Goal: Find specific fact: Find specific fact

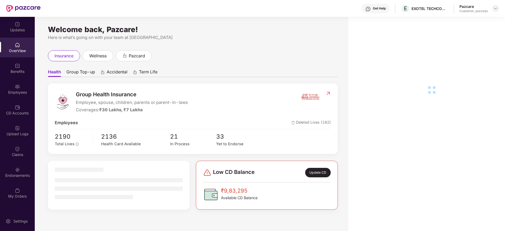
click at [494, 6] on img at bounding box center [496, 8] width 4 height 4
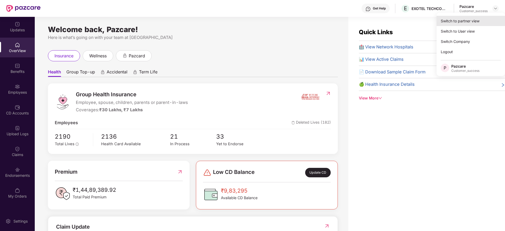
click at [452, 23] on div "Switch to partner view" at bounding box center [471, 21] width 68 height 10
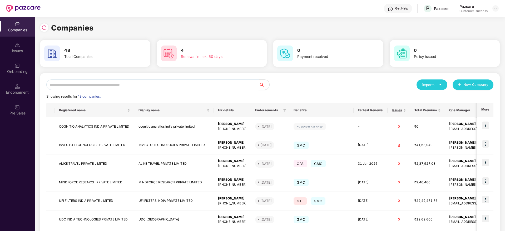
click at [136, 85] on input "text" at bounding box center [152, 85] width 213 height 11
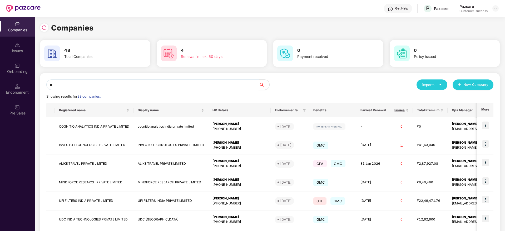
type input "*"
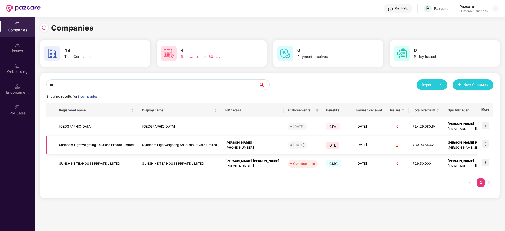
type input "***"
click at [157, 144] on td "Sunbeam Lightweighting Solutions Private Limited" at bounding box center [179, 145] width 83 height 19
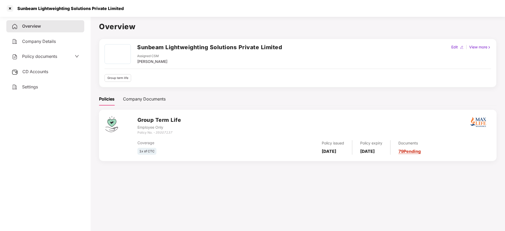
click at [420, 149] on link "79 Pending" at bounding box center [410, 151] width 22 height 5
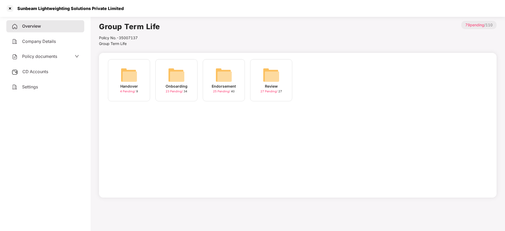
click at [220, 77] on img at bounding box center [223, 75] width 17 height 17
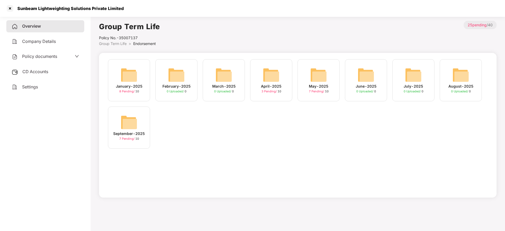
click at [124, 121] on img at bounding box center [129, 122] width 17 height 17
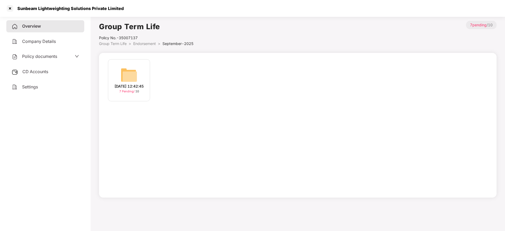
click at [132, 74] on img at bounding box center [129, 75] width 17 height 17
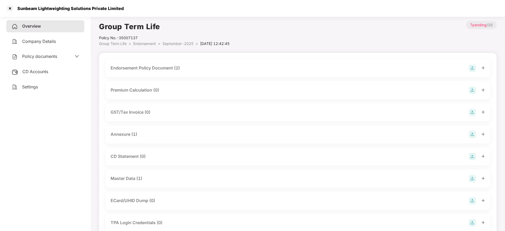
click at [145, 66] on div "Endorsement Policy Document (2)" at bounding box center [145, 68] width 69 height 7
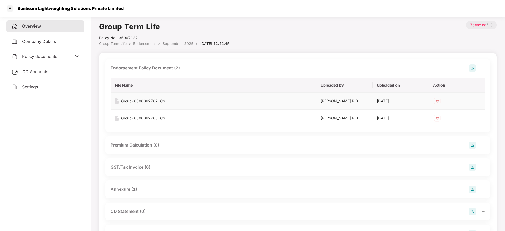
click at [141, 99] on div "Group-0000062702-CS" at bounding box center [143, 101] width 44 height 6
click at [133, 190] on div "Annexure (1)" at bounding box center [124, 189] width 27 height 7
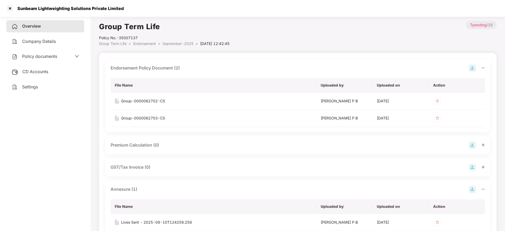
click at [500, 78] on main "Group Term Life Policy No.- 35007137 Group Term Life > Endorsement > September-…" at bounding box center [298, 200] width 415 height 372
click at [151, 118] on div "Group-0000062703-CS" at bounding box center [143, 118] width 44 height 6
click at [7, 11] on div at bounding box center [10, 8] width 8 height 8
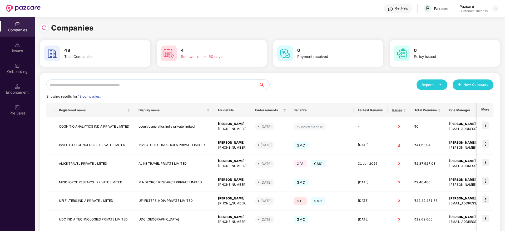
click at [90, 83] on input "text" at bounding box center [152, 85] width 213 height 11
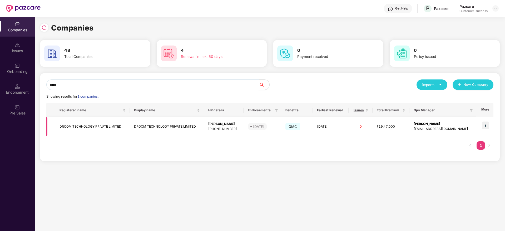
type input "*****"
click at [488, 126] on img at bounding box center [485, 125] width 7 height 7
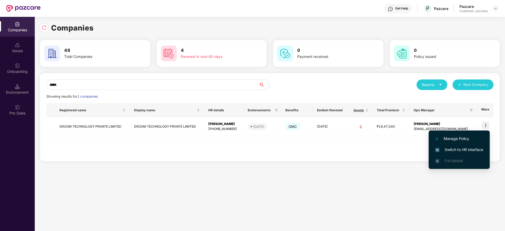
click at [458, 150] on span "Switch to HR interface" at bounding box center [459, 150] width 48 height 6
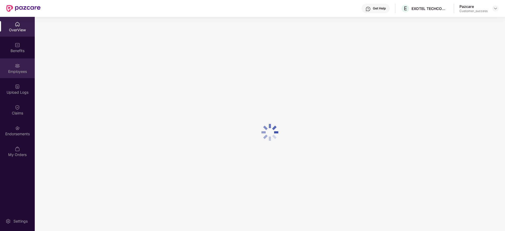
click at [21, 71] on div "Employees" at bounding box center [17, 71] width 35 height 5
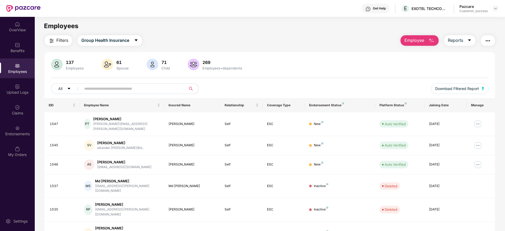
click at [105, 91] on input "text" at bounding box center [131, 89] width 95 height 8
paste input "*******"
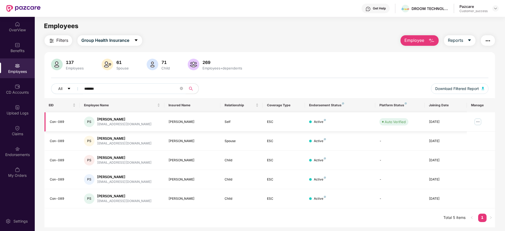
type input "*******"
click at [478, 121] on img at bounding box center [478, 122] width 8 height 8
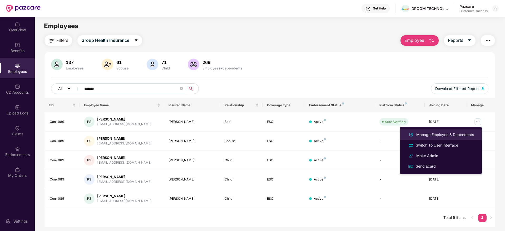
click at [442, 134] on div "Manage Employee & Dependents" at bounding box center [445, 135] width 60 height 6
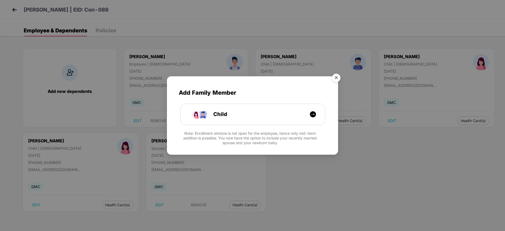
click at [337, 79] on img "Close" at bounding box center [336, 78] width 15 height 15
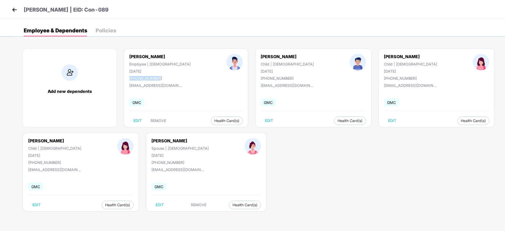
drag, startPoint x: 164, startPoint y: 78, endPoint x: 126, endPoint y: 78, distance: 37.1
click at [126, 78] on div "[PERSON_NAME] Employee | [DEMOGRAPHIC_DATA] [DATE] [PHONE_NUMBER]" at bounding box center [159, 67] width 97 height 27
copy div "[PHONE_NUMBER]"
click at [12, 11] on img at bounding box center [15, 10] width 8 height 8
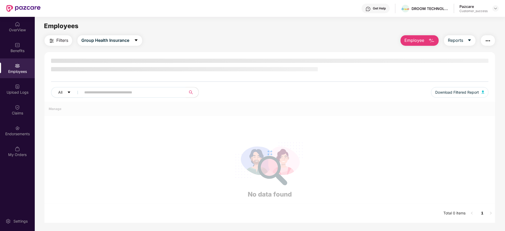
click at [499, 10] on header "Get Help DROOM TECHNOLOGY PRIVATE LIMITED Pazcare Customer_success" at bounding box center [252, 8] width 505 height 17
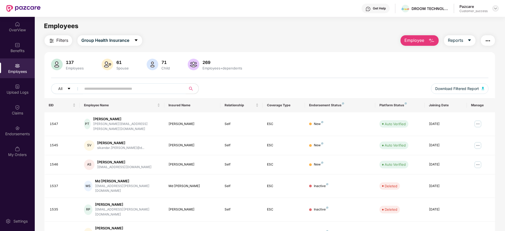
click at [496, 8] on img at bounding box center [496, 8] width 4 height 4
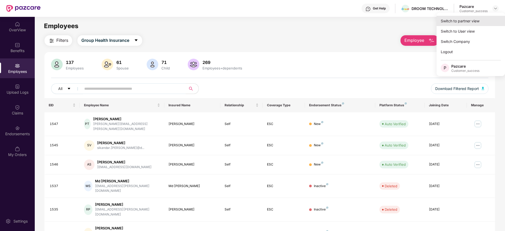
click at [472, 18] on div "Switch to partner view" at bounding box center [471, 21] width 68 height 10
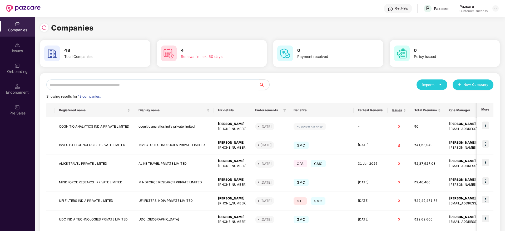
click at [187, 88] on input "text" at bounding box center [152, 85] width 213 height 11
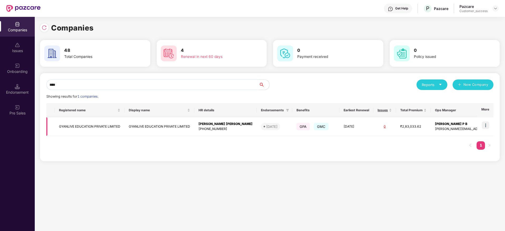
type input "****"
click at [128, 128] on td "GYANLIVE EDUCATION PRIVATE LIMITED" at bounding box center [160, 126] width 70 height 19
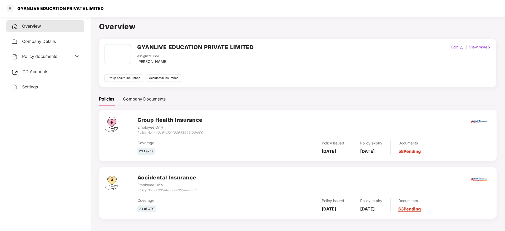
click at [39, 73] on span "CD Accounts" at bounding box center [35, 71] width 26 height 5
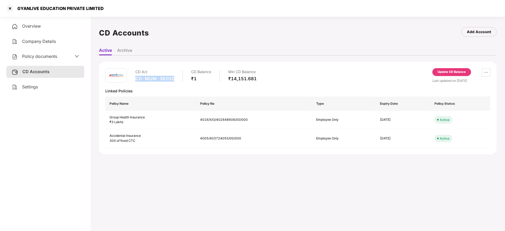
drag, startPoint x: 173, startPoint y: 76, endPoint x: 135, endPoint y: 81, distance: 38.2
click at [135, 81] on div "CD-MUM-36202" at bounding box center [154, 79] width 39 height 6
copy div "CD-MUM-36202"
